Goal: Information Seeking & Learning: Learn about a topic

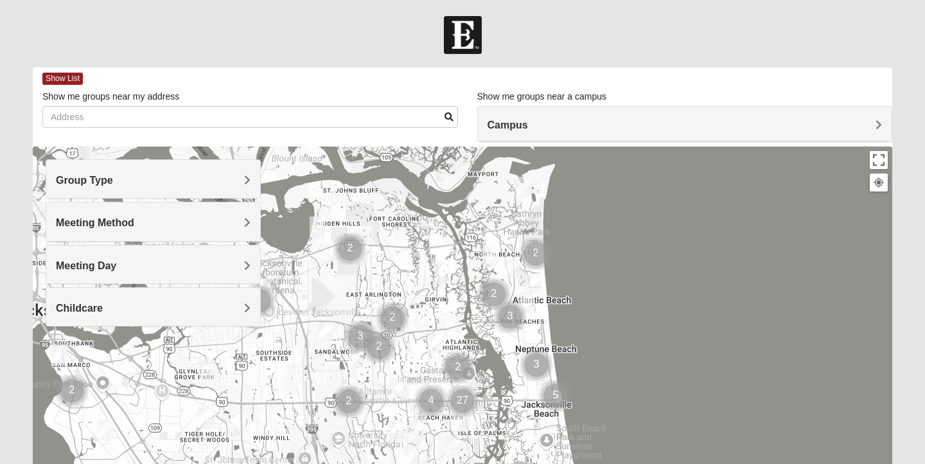
click at [175, 175] on h4 "Group Type" at bounding box center [153, 180] width 195 height 12
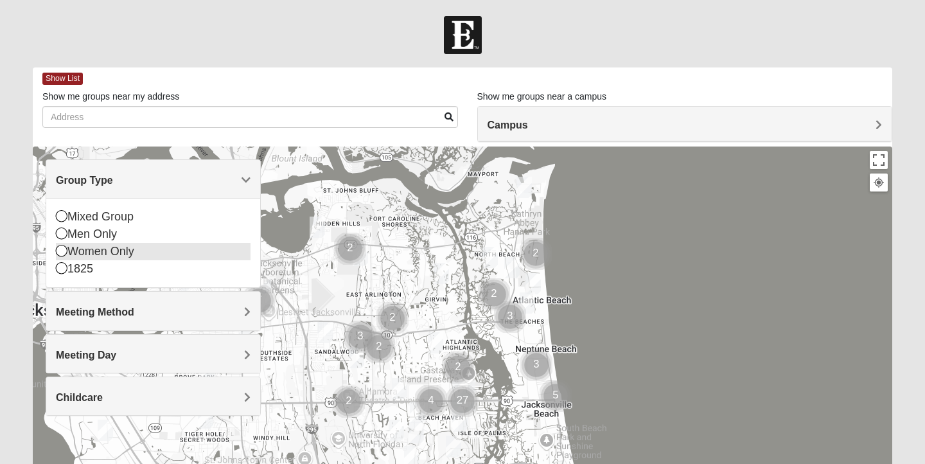
click at [64, 254] on icon at bounding box center [62, 251] width 12 height 12
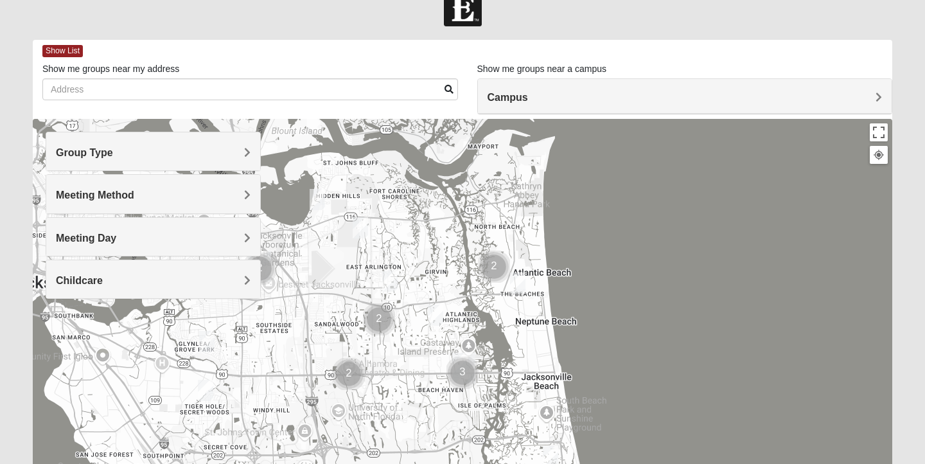
scroll to position [27, 0]
click at [71, 48] on span "Show List" at bounding box center [62, 52] width 40 height 12
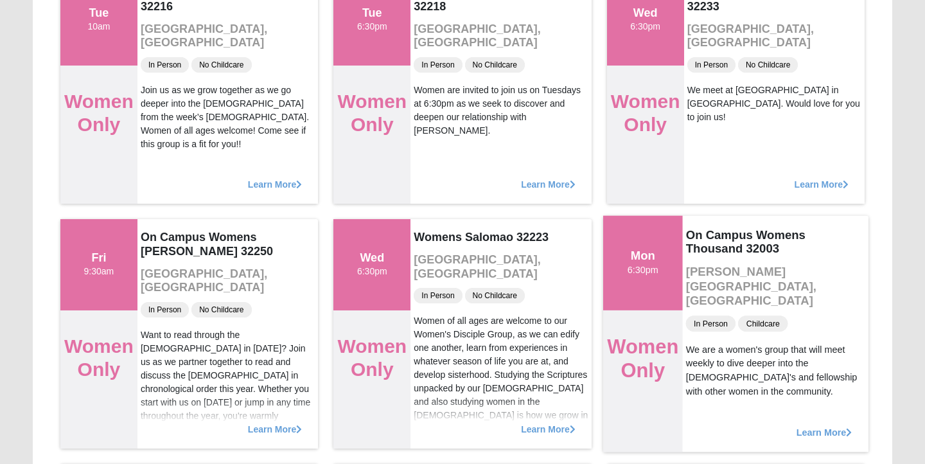
scroll to position [2636, 0]
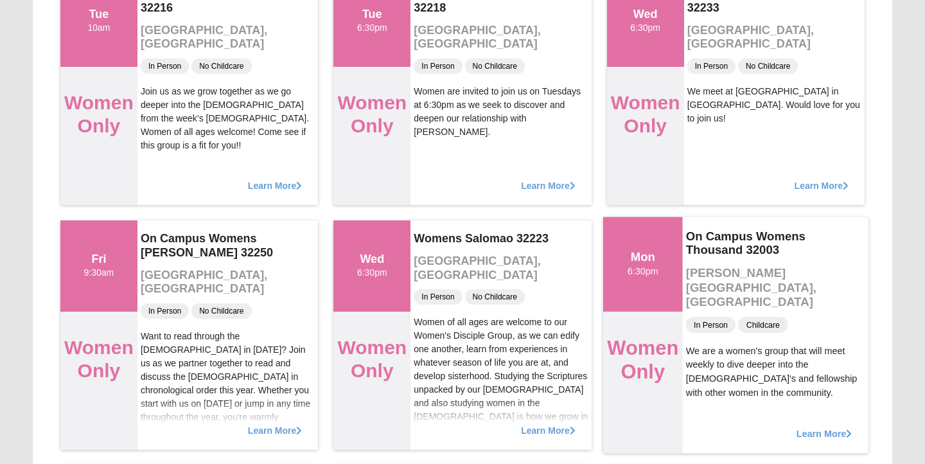
click at [639, 287] on div "Mon 6:30pm" at bounding box center [643, 264] width 80 height 94
click at [827, 427] on span "Learn More" at bounding box center [824, 427] width 56 height 0
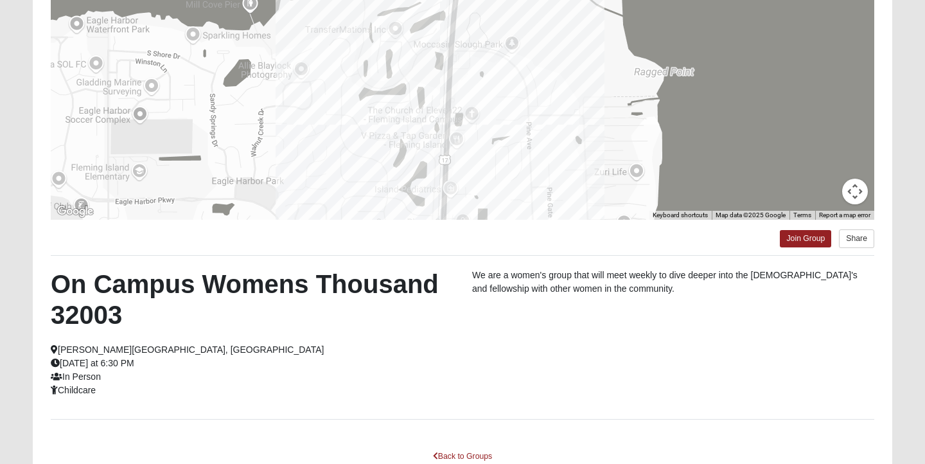
scroll to position [262, 0]
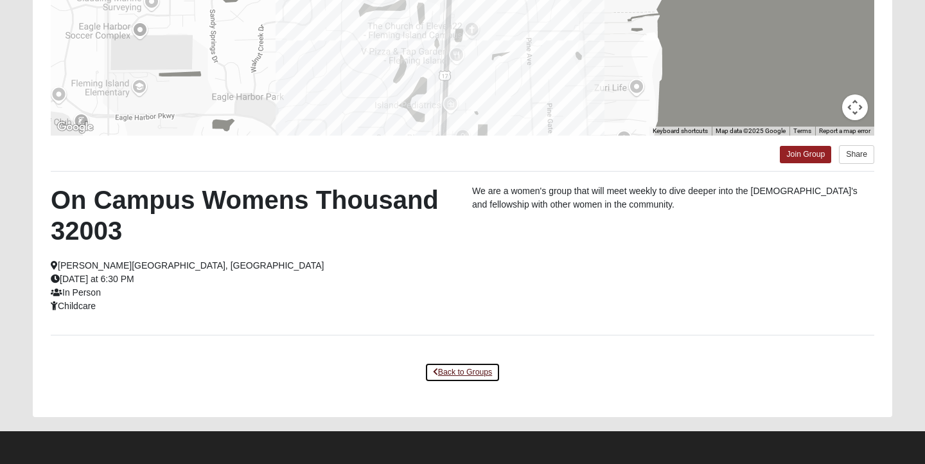
click at [448, 371] on link "Back to Groups" at bounding box center [463, 372] width 76 height 20
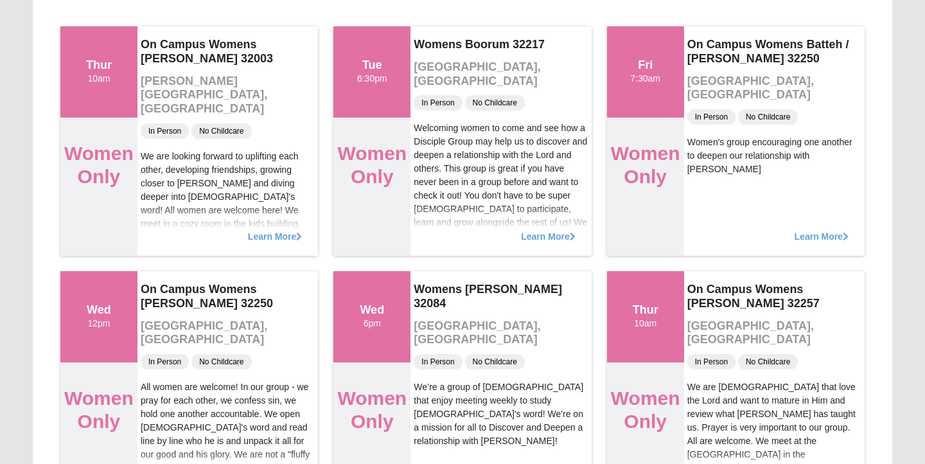
scroll to position [0, 0]
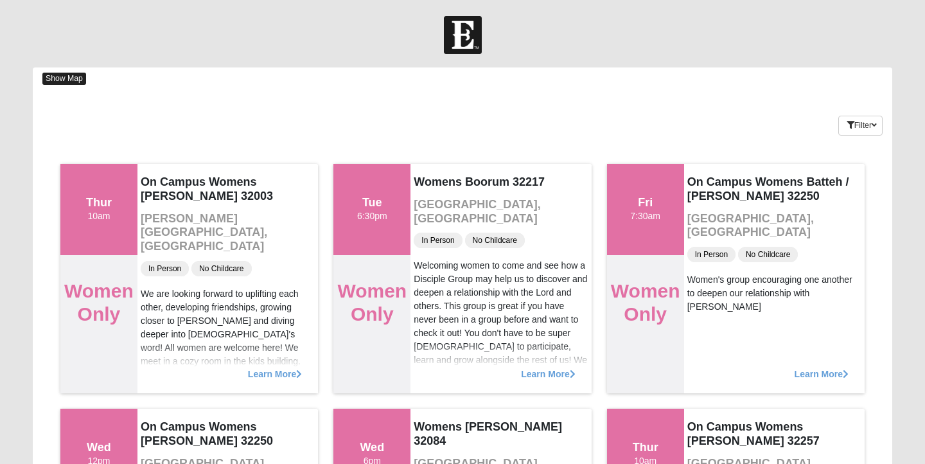
click at [68, 81] on span "Show Map" at bounding box center [64, 79] width 44 height 12
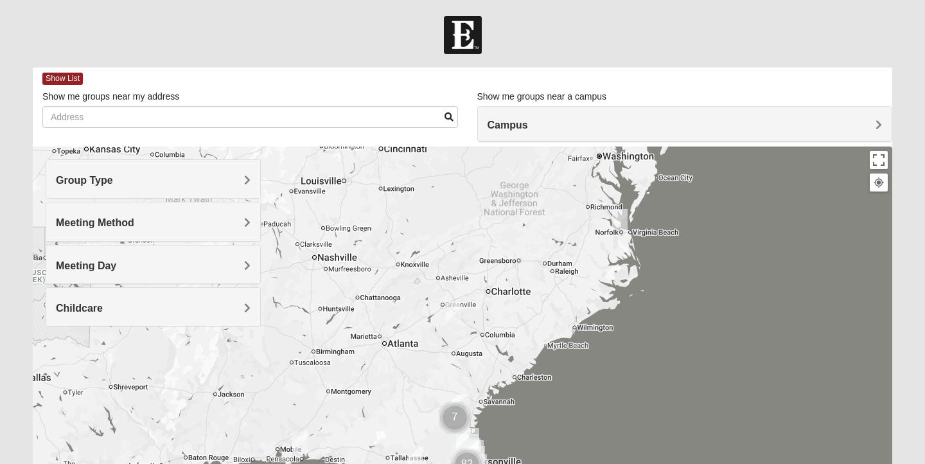
click at [534, 125] on h4 "Campus" at bounding box center [685, 125] width 395 height 12
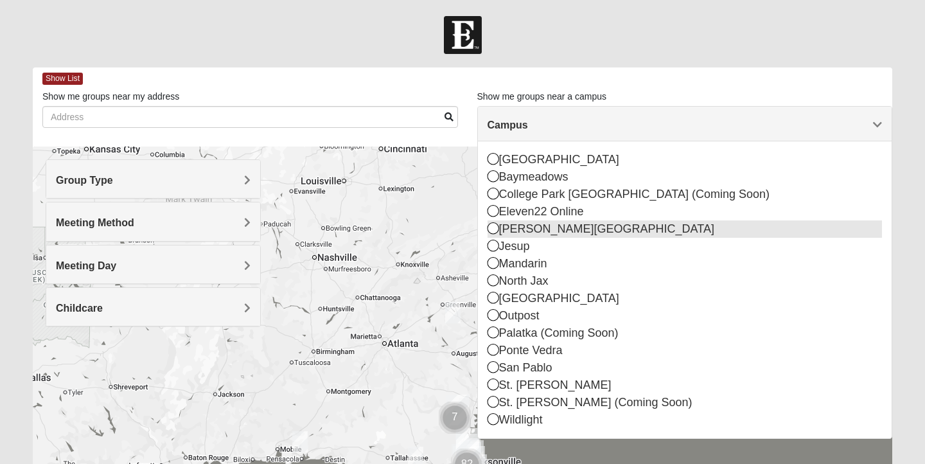
click at [495, 229] on icon at bounding box center [494, 228] width 12 height 12
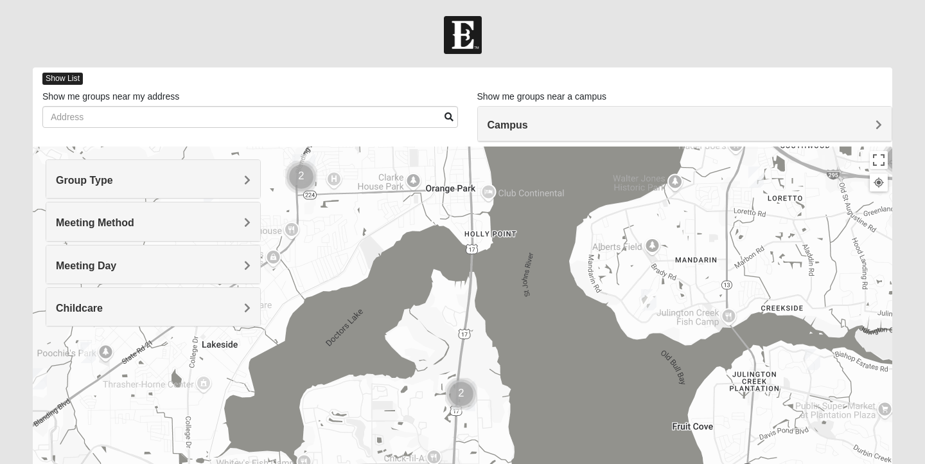
click at [73, 82] on span "Show List" at bounding box center [62, 79] width 40 height 12
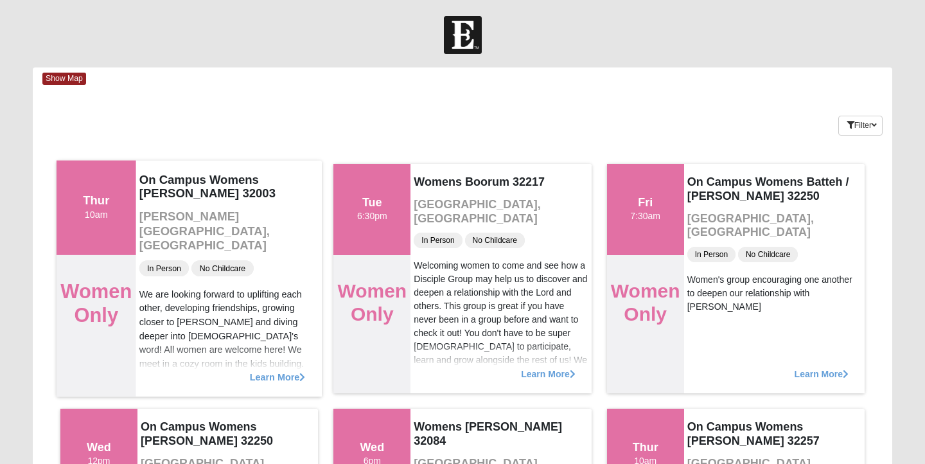
click at [269, 382] on div "Learn More" at bounding box center [229, 370] width 186 height 53
click at [269, 370] on span "Learn More" at bounding box center [278, 370] width 56 height 0
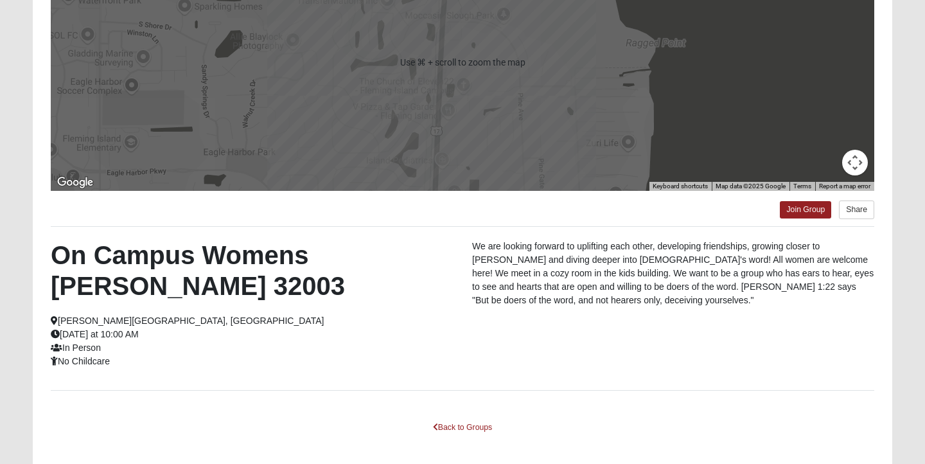
scroll to position [262, 0]
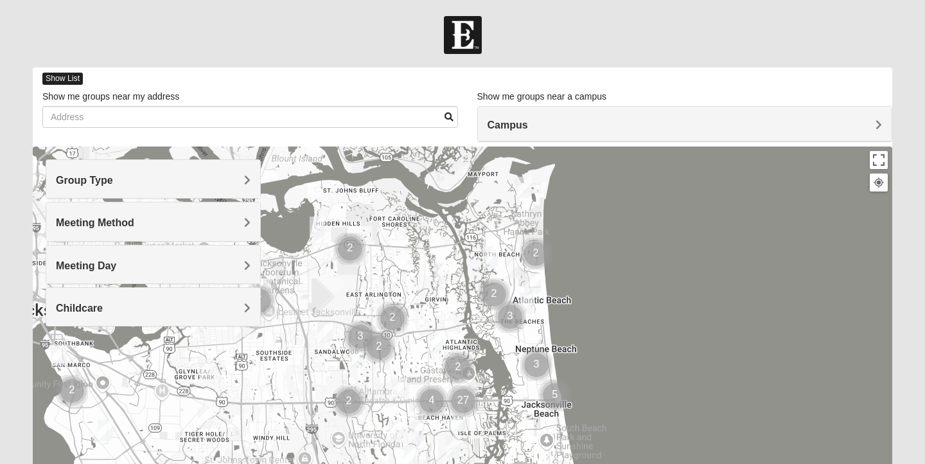
click at [56, 81] on span "Show List" at bounding box center [62, 79] width 40 height 12
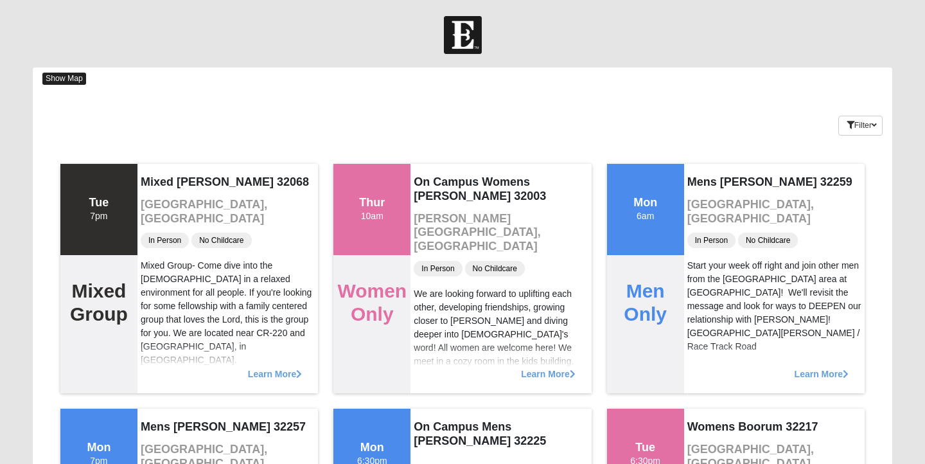
click at [71, 82] on span "Show Map" at bounding box center [64, 79] width 44 height 12
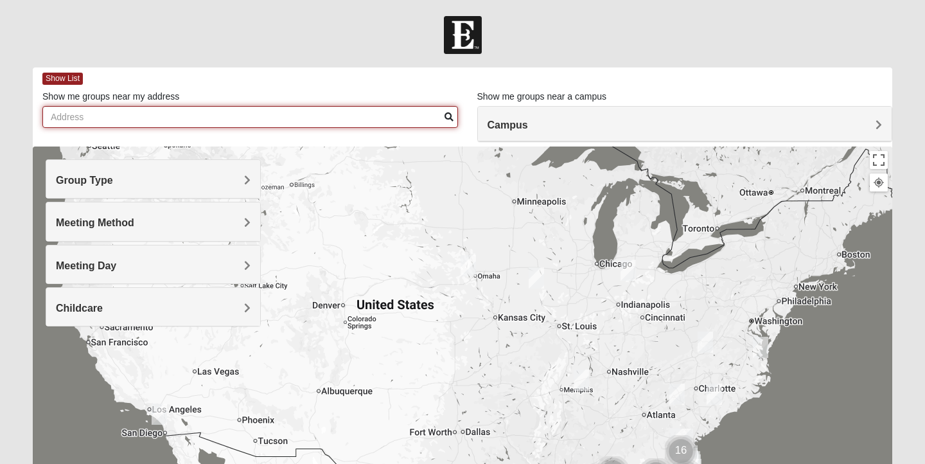
click at [107, 127] on input "Show me groups near my address" at bounding box center [250, 117] width 416 height 22
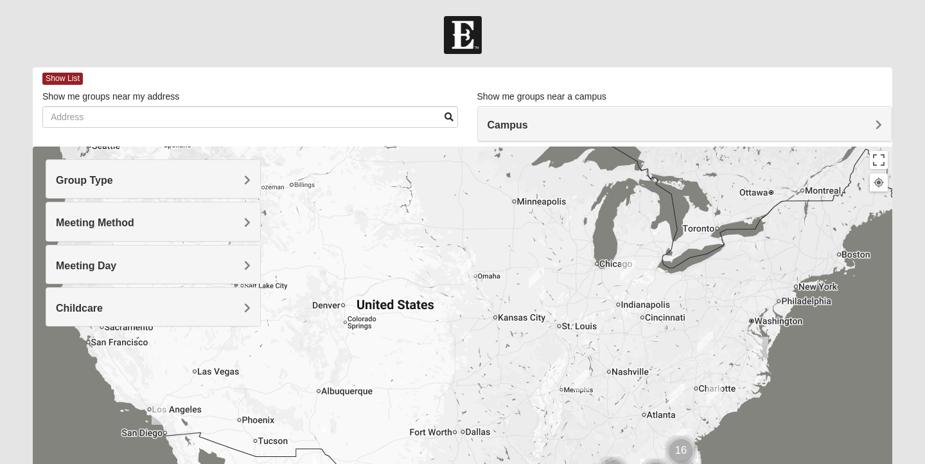
click at [129, 186] on div "Group Type" at bounding box center [153, 179] width 214 height 38
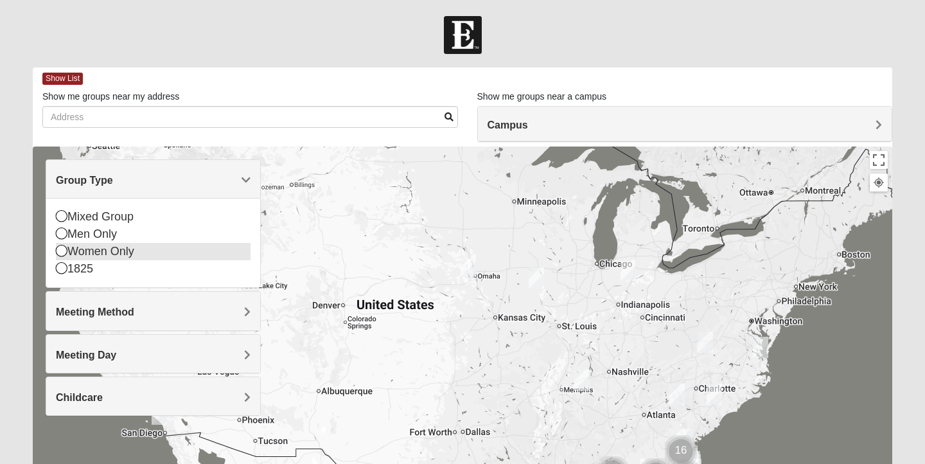
click at [63, 253] on icon at bounding box center [62, 251] width 12 height 12
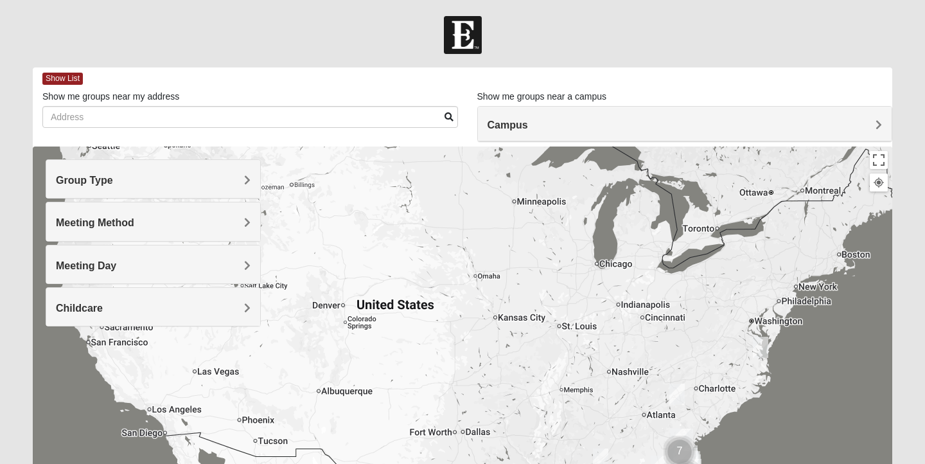
click at [93, 234] on div "Meeting Method" at bounding box center [153, 221] width 214 height 38
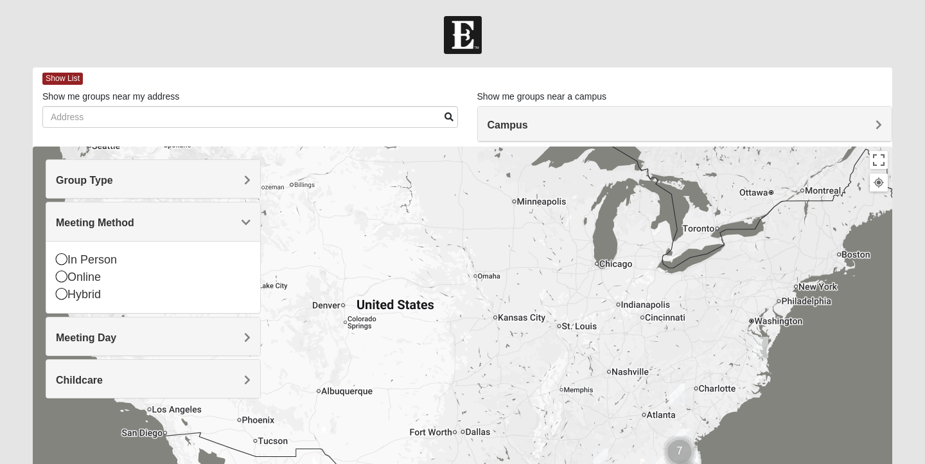
click at [117, 337] on h4 "Meeting Day" at bounding box center [153, 338] width 195 height 12
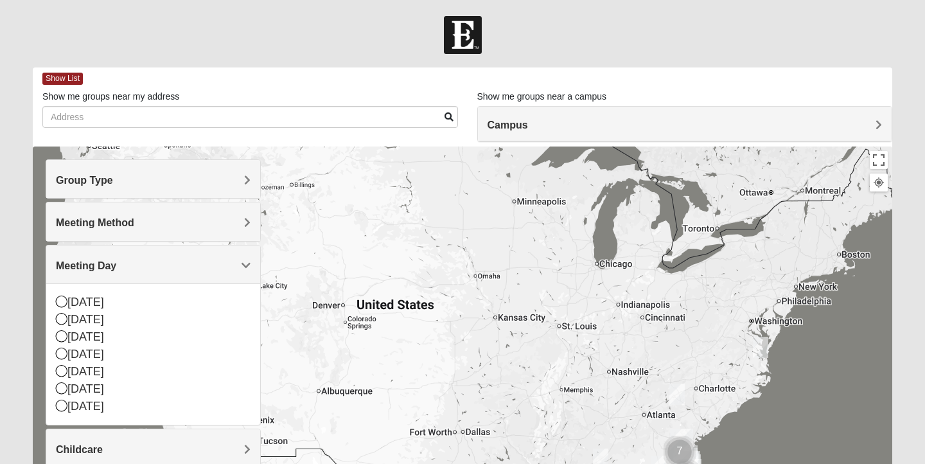
click at [293, 47] on div at bounding box center [462, 35] width 925 height 38
click at [63, 78] on span "Show List" at bounding box center [62, 79] width 40 height 12
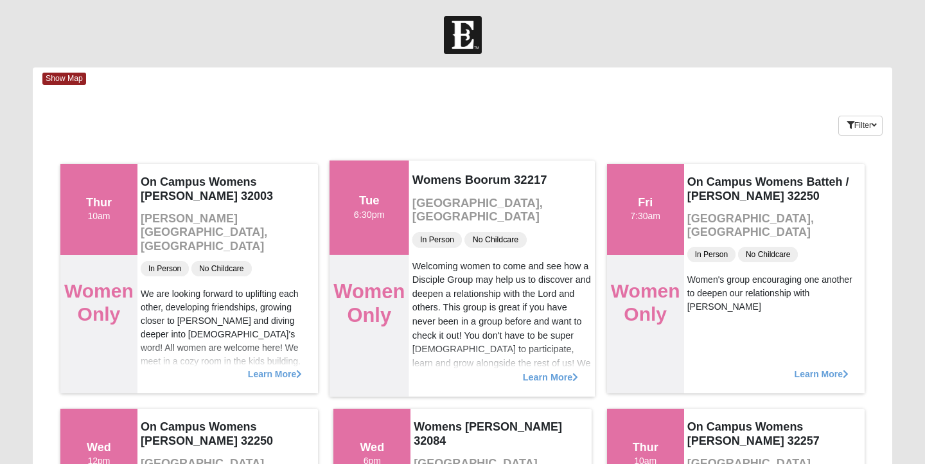
click at [540, 370] on span "Learn More" at bounding box center [551, 370] width 56 height 0
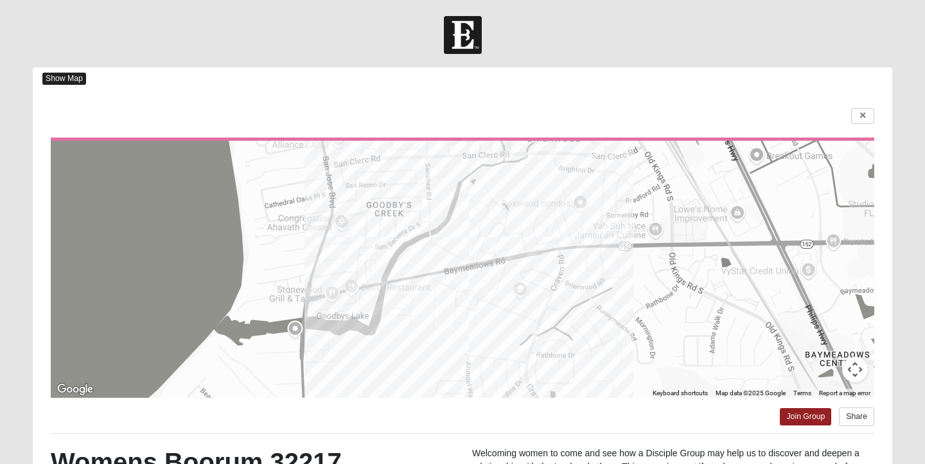
click at [76, 78] on span "Show Map" at bounding box center [64, 79] width 44 height 12
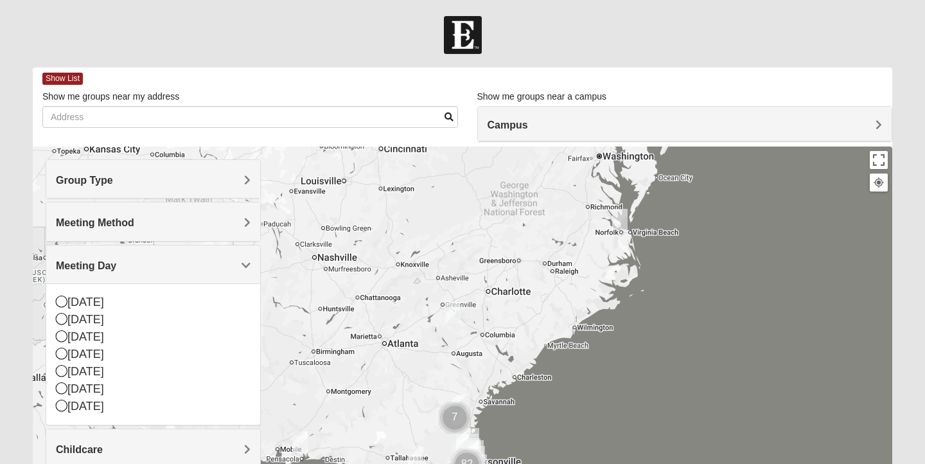
click at [134, 173] on div "Group Type" at bounding box center [153, 179] width 214 height 38
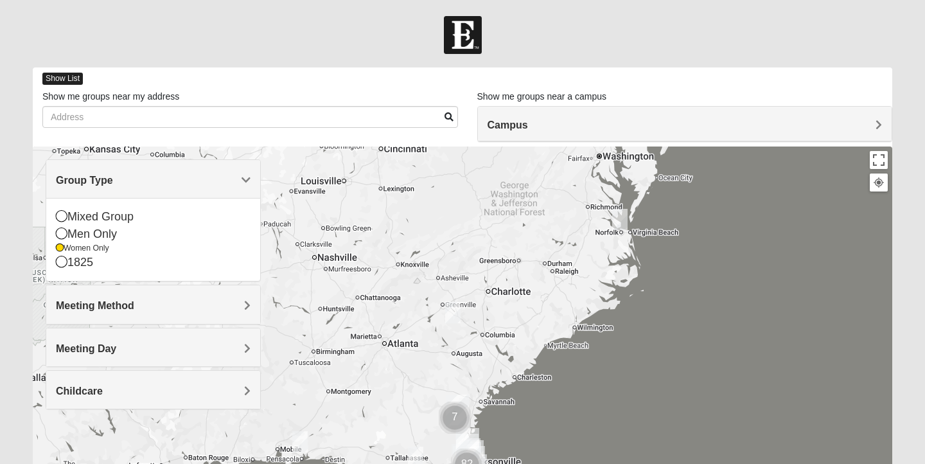
click at [78, 79] on span "Show List" at bounding box center [62, 79] width 40 height 12
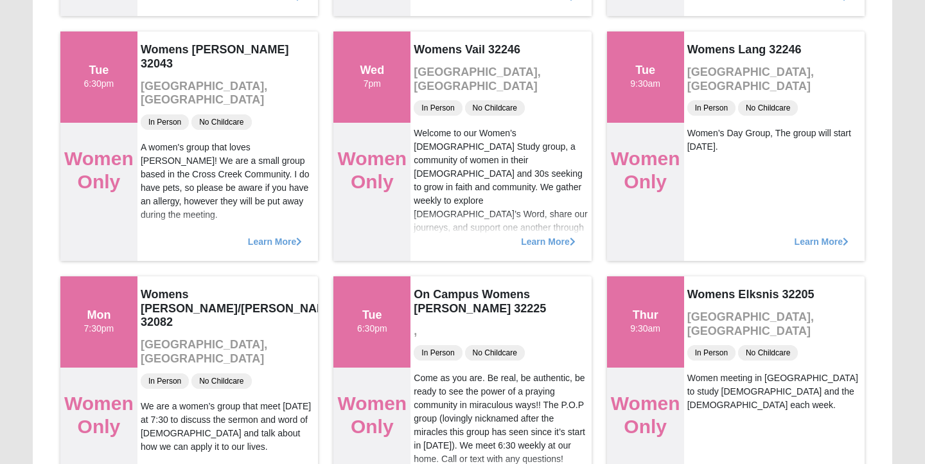
scroll to position [3791, 0]
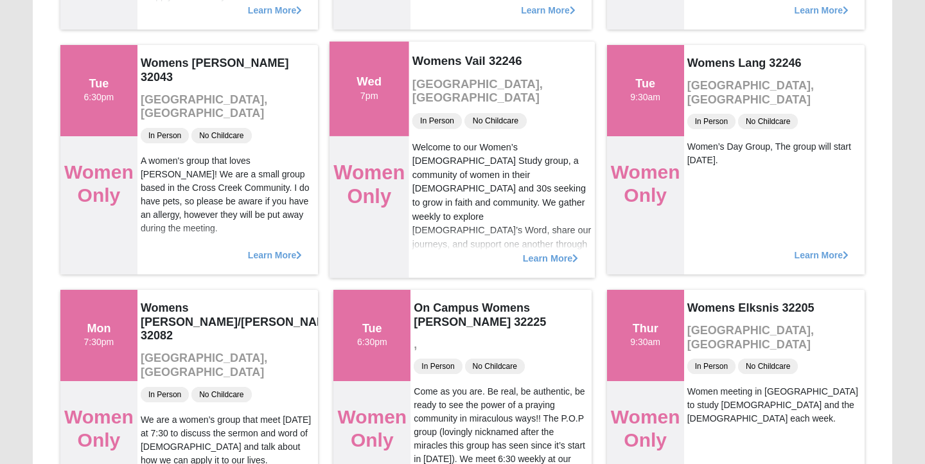
click at [545, 251] on span "Learn More" at bounding box center [551, 251] width 56 height 0
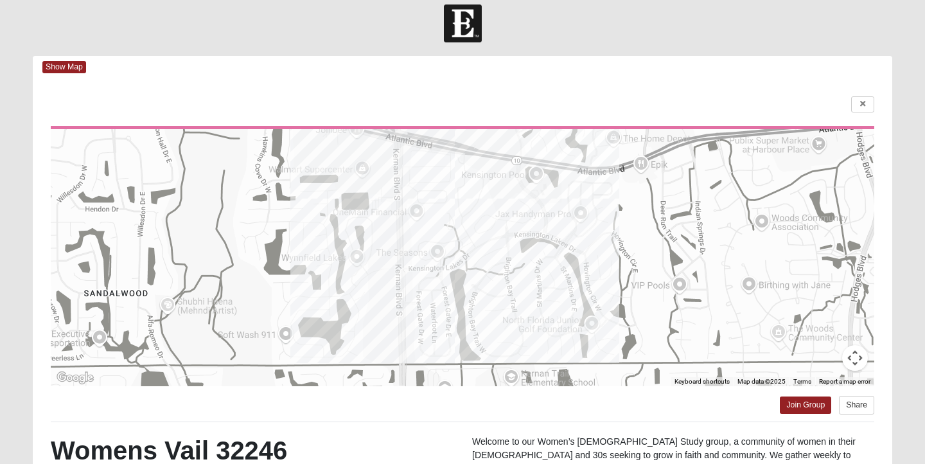
scroll to position [0, 0]
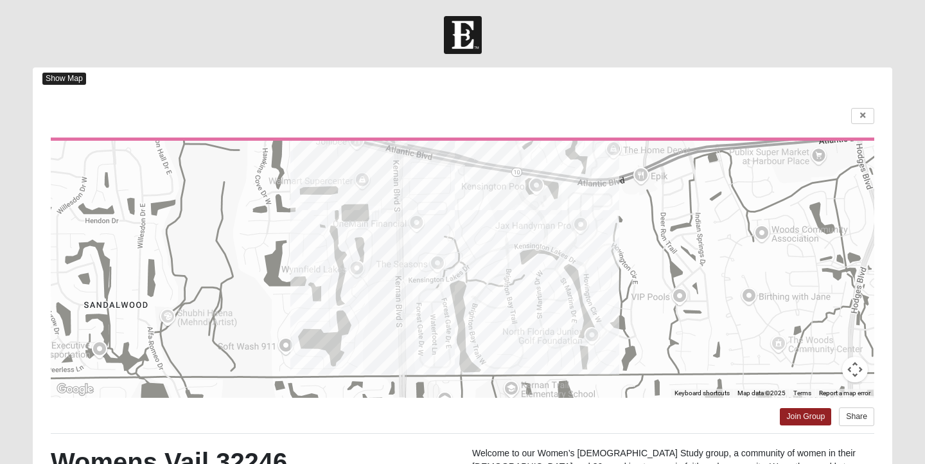
click at [58, 84] on span "Show Map" at bounding box center [64, 79] width 44 height 12
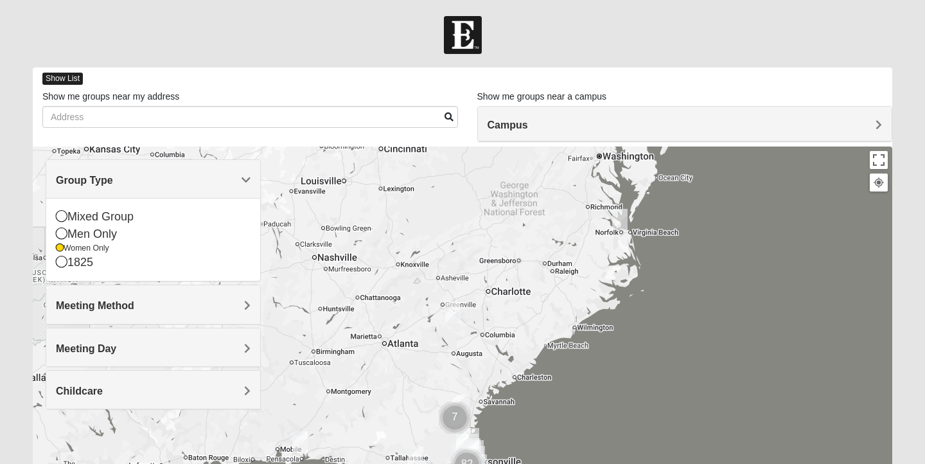
click at [58, 82] on span "Show List" at bounding box center [62, 79] width 40 height 12
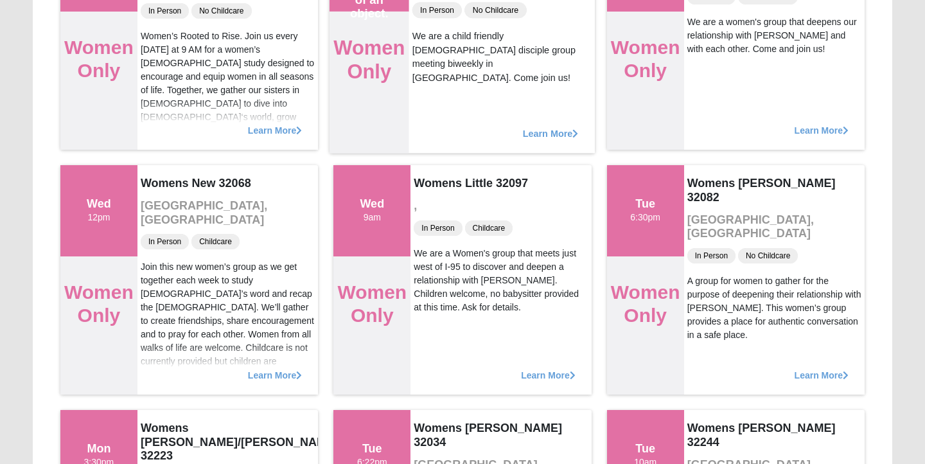
scroll to position [6120, 0]
